Goal: Navigation & Orientation: Find specific page/section

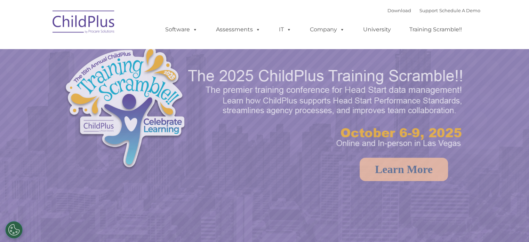
select select "MEDIUM"
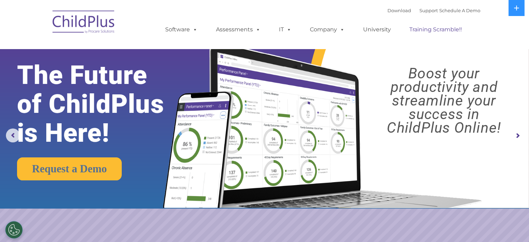
click at [420, 29] on link "Training Scramble!!" at bounding box center [435, 30] width 66 height 14
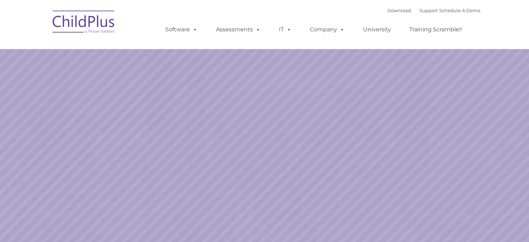
select select "MEDIUM"
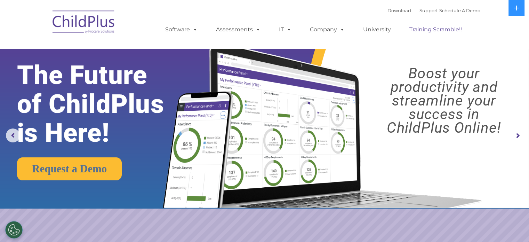
click at [428, 31] on link "Training Scramble!!" at bounding box center [435, 30] width 66 height 14
